Goal: Check status: Check status

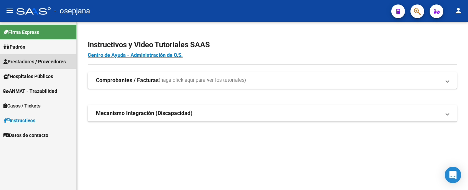
click at [43, 61] on span "Prestadores / Proveedores" at bounding box center [34, 62] width 62 height 8
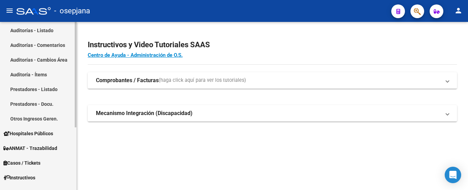
scroll to position [100, 0]
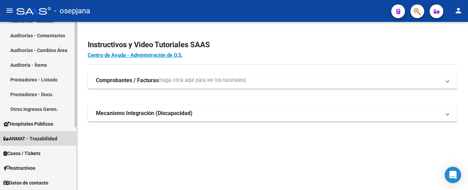
click at [34, 138] on span "ANMAT - Trazabilidad" at bounding box center [30, 139] width 54 height 8
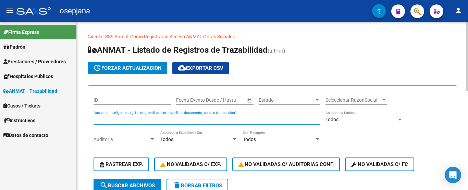
click at [114, 120] on input "Buscador Inteligente ...(gtin, lote, medicamento, apellido, documento, serial o…" at bounding box center [206, 120] width 227 height 6
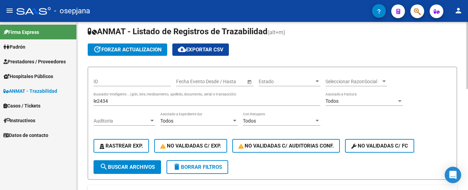
scroll to position [47, 0]
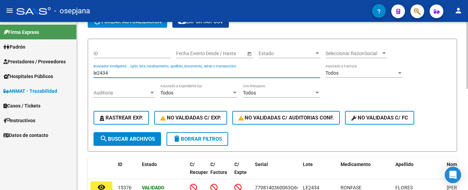
click at [146, 73] on input "le2434" at bounding box center [206, 73] width 227 height 6
type input "l"
click at [144, 75] on input "ba098" at bounding box center [206, 73] width 227 height 6
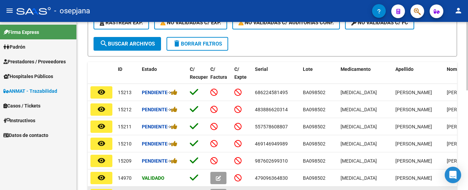
scroll to position [183, 0]
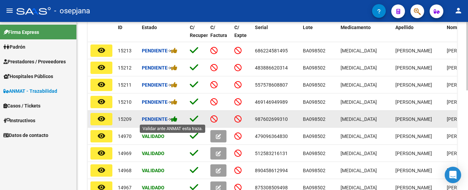
click at [177, 120] on icon at bounding box center [174, 119] width 6 height 7
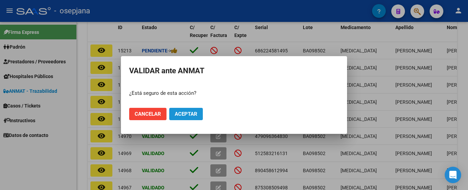
click at [184, 110] on button "Aceptar" at bounding box center [186, 114] width 34 height 12
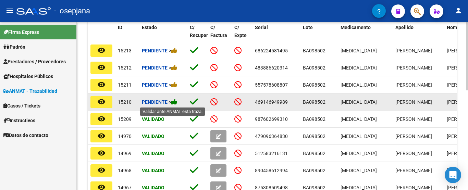
click at [177, 103] on icon at bounding box center [174, 102] width 6 height 7
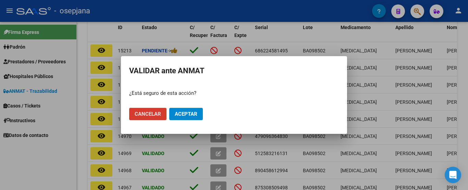
click at [200, 118] on button "Aceptar" at bounding box center [186, 114] width 34 height 12
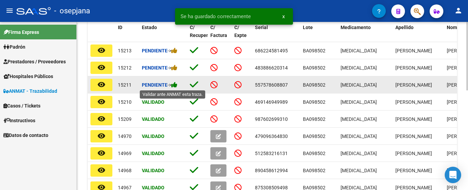
click at [176, 85] on icon at bounding box center [174, 84] width 6 height 7
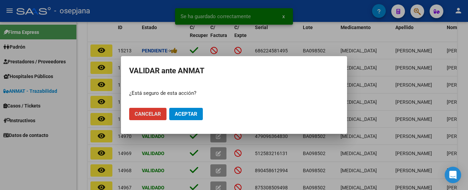
click at [192, 109] on button "Aceptar" at bounding box center [186, 114] width 34 height 12
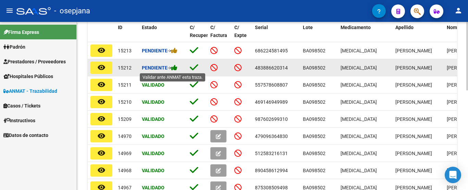
click at [176, 66] on icon at bounding box center [174, 67] width 6 height 7
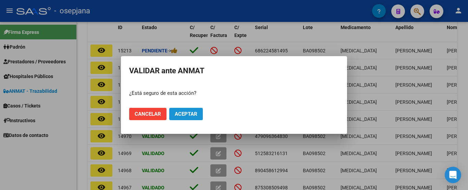
click at [192, 110] on button "Aceptar" at bounding box center [186, 114] width 34 height 12
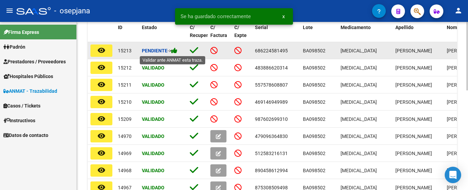
click at [177, 50] on icon at bounding box center [174, 50] width 6 height 7
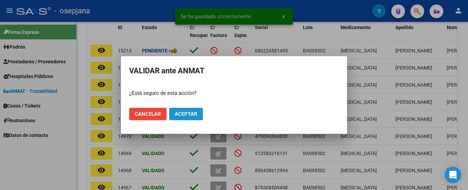
click at [197, 114] on span "Aceptar" at bounding box center [186, 114] width 23 height 6
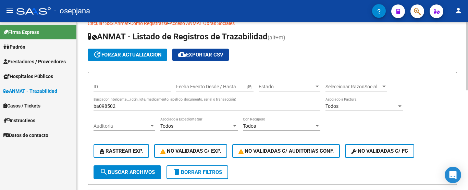
scroll to position [12, 0]
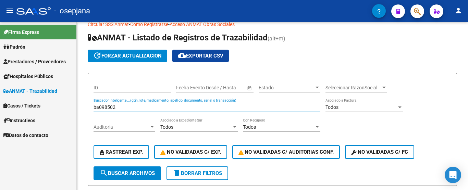
drag, startPoint x: 123, startPoint y: 107, endPoint x: 32, endPoint y: 108, distance: 90.7
click at [32, 108] on mat-sidenav-container "Firma Express [PERSON_NAME] Afiliados Empadronados Categorías Prestadores / Pro…" at bounding box center [234, 106] width 468 height 168
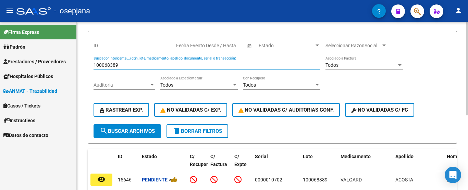
scroll to position [81, 0]
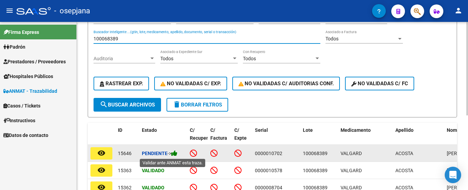
type input "100068389"
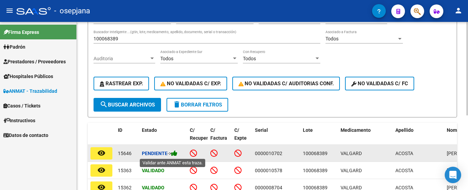
click at [174, 155] on icon at bounding box center [174, 153] width 6 height 7
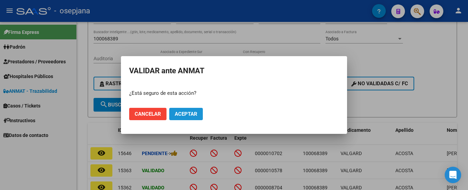
click at [192, 118] on button "Aceptar" at bounding box center [186, 114] width 34 height 12
